Goal: Task Accomplishment & Management: Manage account settings

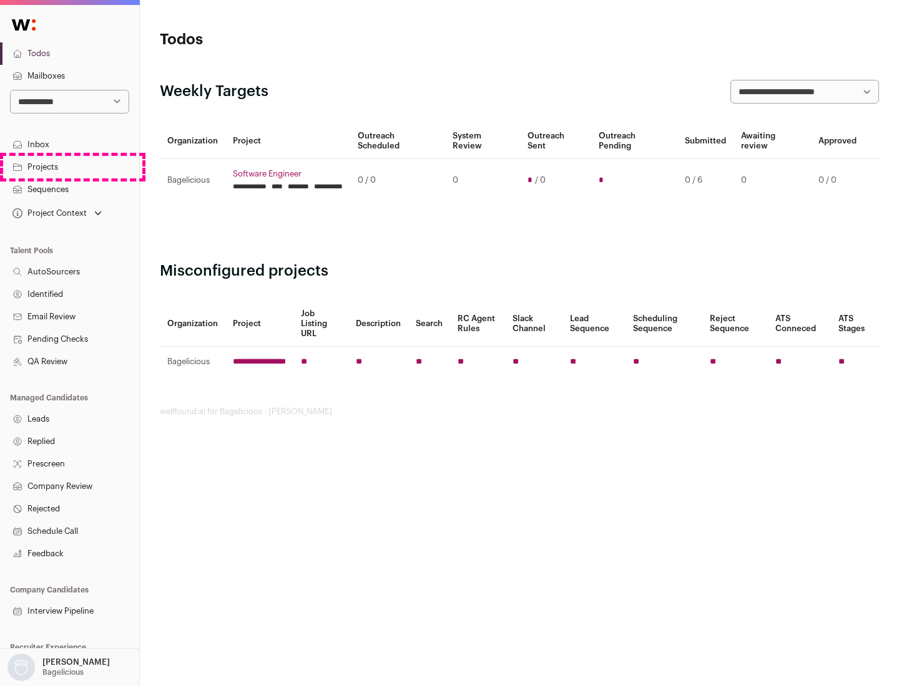
click at [69, 167] on link "Projects" at bounding box center [69, 167] width 139 height 22
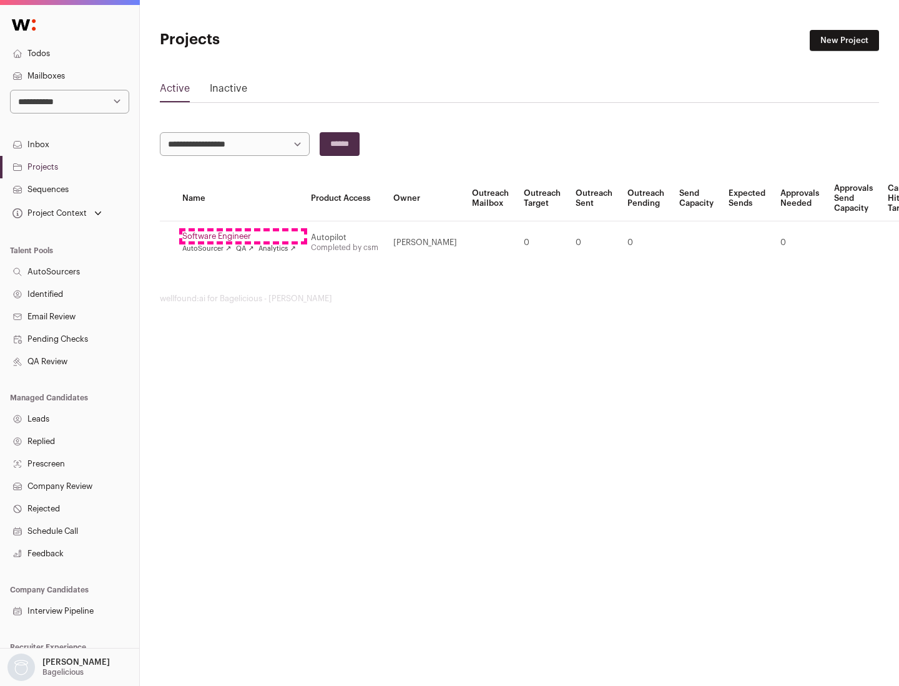
click at [243, 236] on link "Software Engineer" at bounding box center [239, 237] width 114 height 10
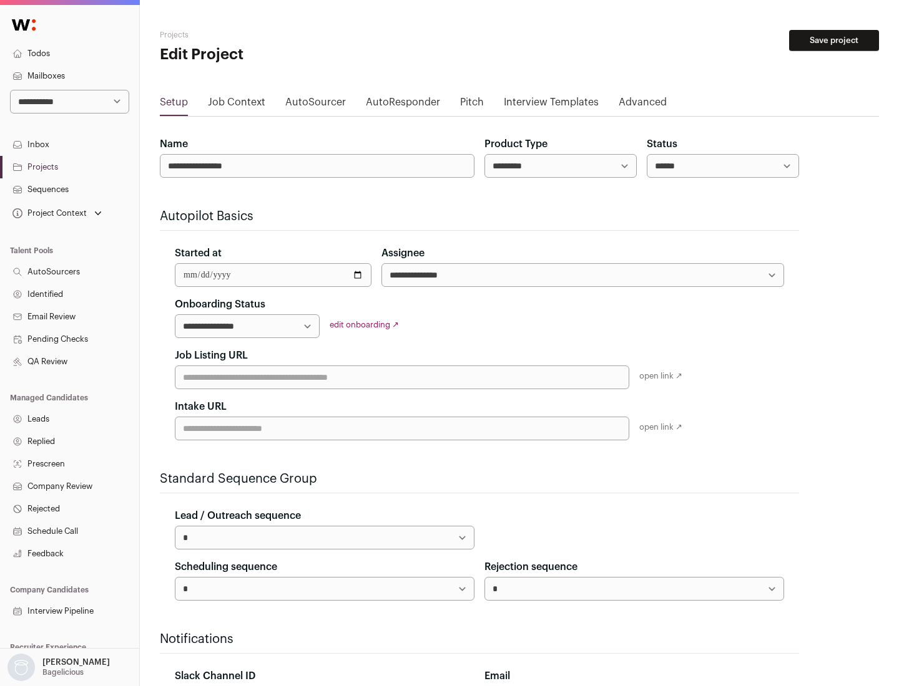
click at [834, 41] on button "Save project" at bounding box center [834, 40] width 90 height 21
